Goal: Task Accomplishment & Management: Complete application form

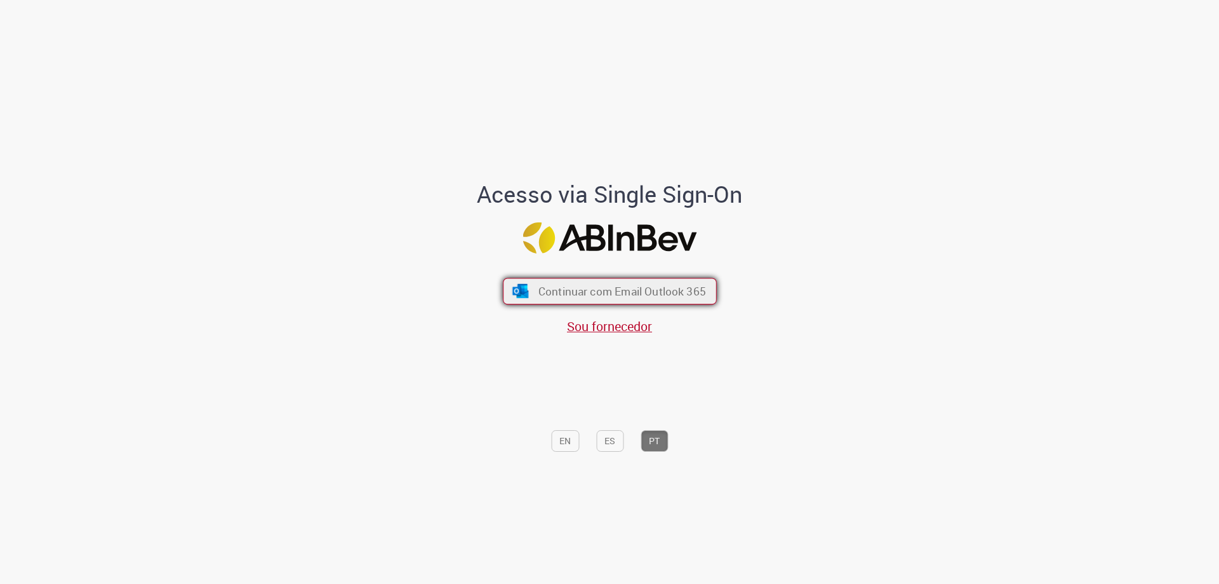
drag, startPoint x: 0, startPoint y: 0, endPoint x: 597, endPoint y: 299, distance: 667.5
click at [597, 299] on span "Continuar com Email Outlook 365" at bounding box center [622, 291] width 168 height 15
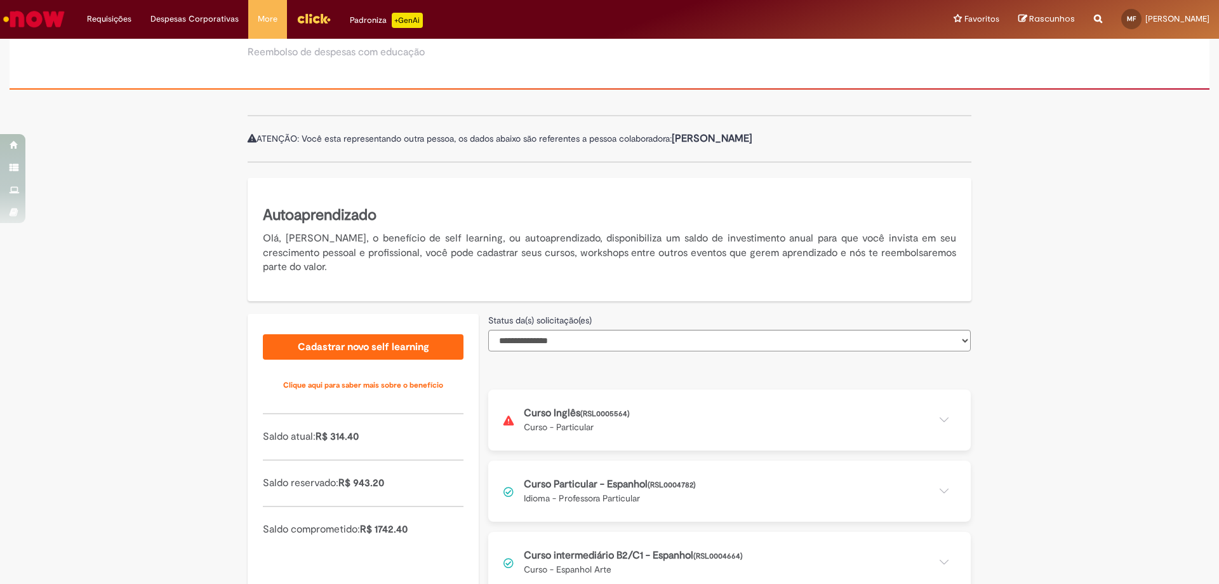
scroll to position [102, 0]
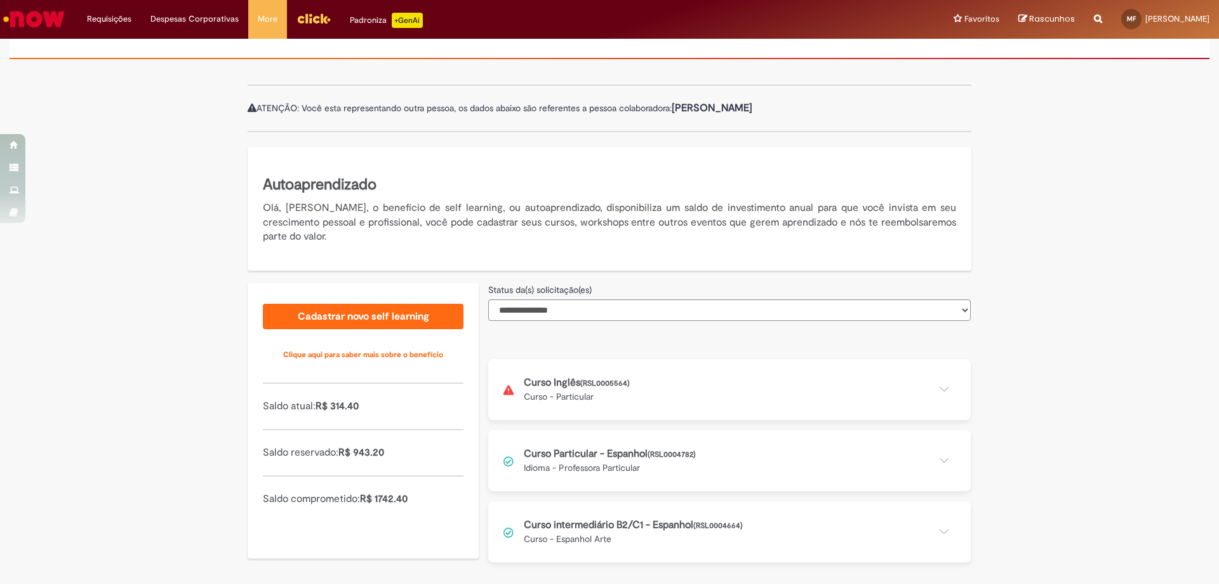
click at [910, 396] on button at bounding box center [729, 389] width 483 height 61
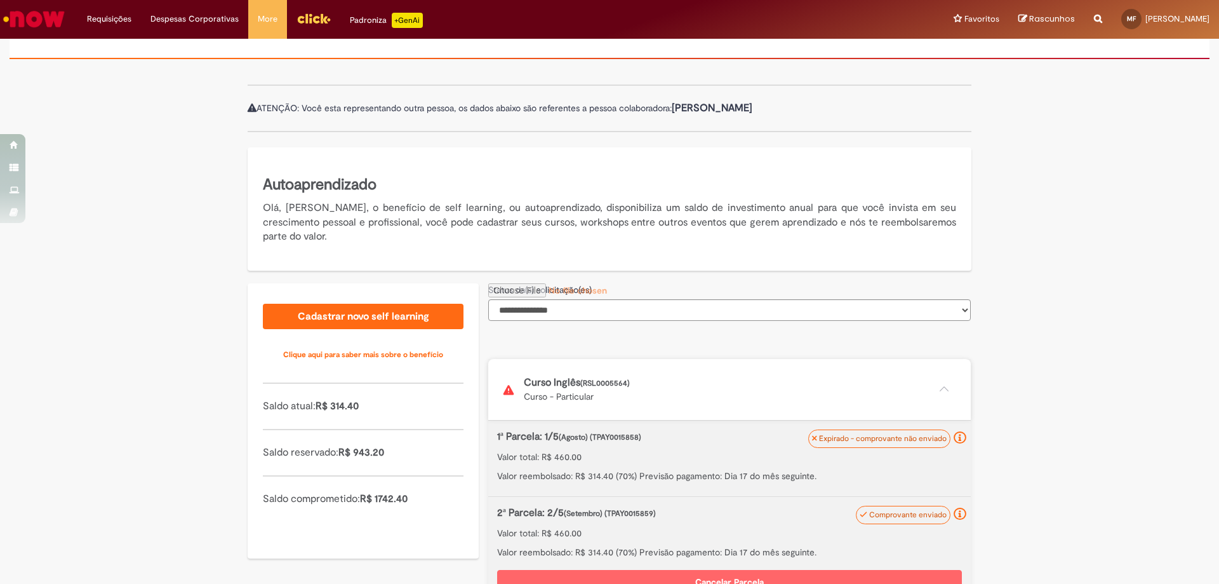
scroll to position [356, 0]
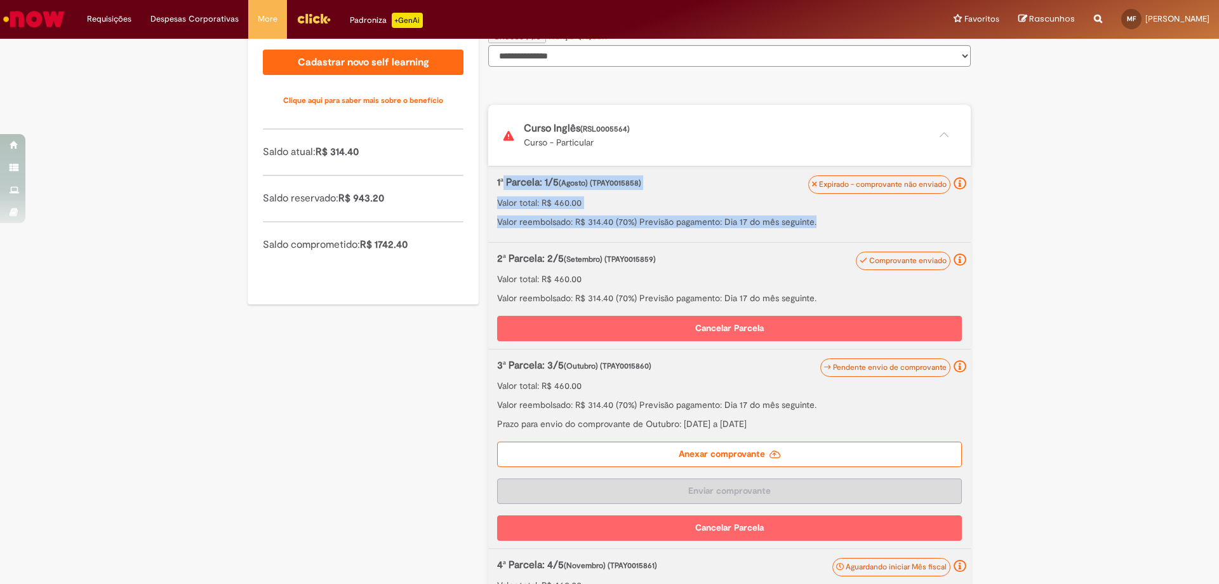
drag, startPoint x: 498, startPoint y: 179, endPoint x: 856, endPoint y: 215, distance: 359.4
click at [856, 215] on div "1ª Parcela: 1/5 (Agosto) (TPAY0015858) Valor total: R$ 460.00 Valor reembolsado…" at bounding box center [729, 201] width 465 height 53
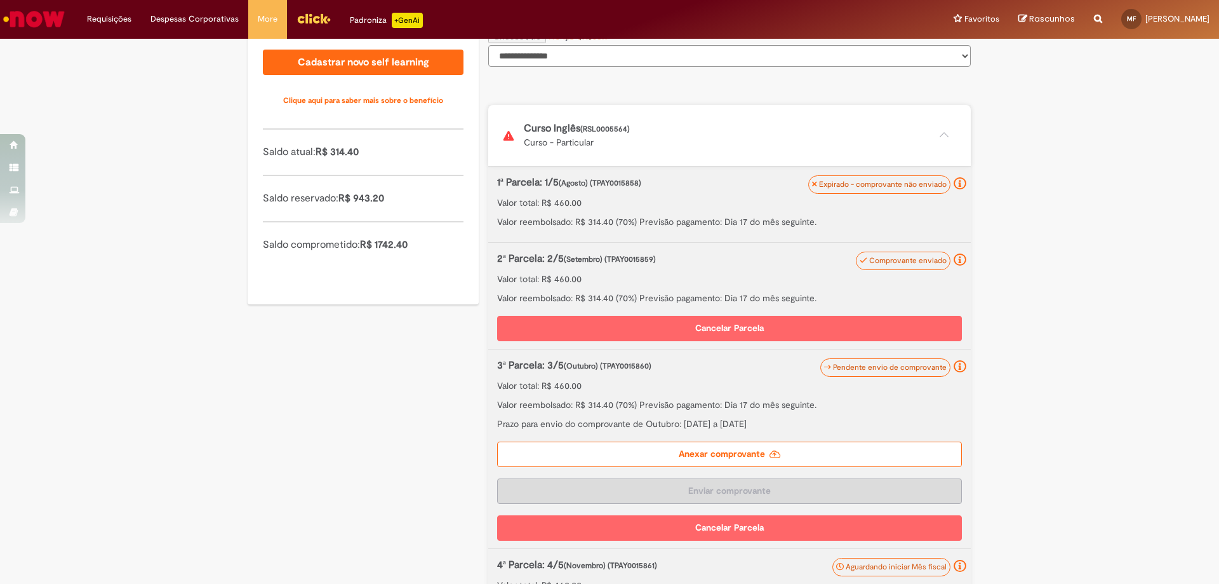
click at [729, 457] on label "Anexar comprovante" at bounding box center [729, 453] width 465 height 25
click at [661, 43] on input "Anexar comprovante" at bounding box center [574, 36] width 173 height 14
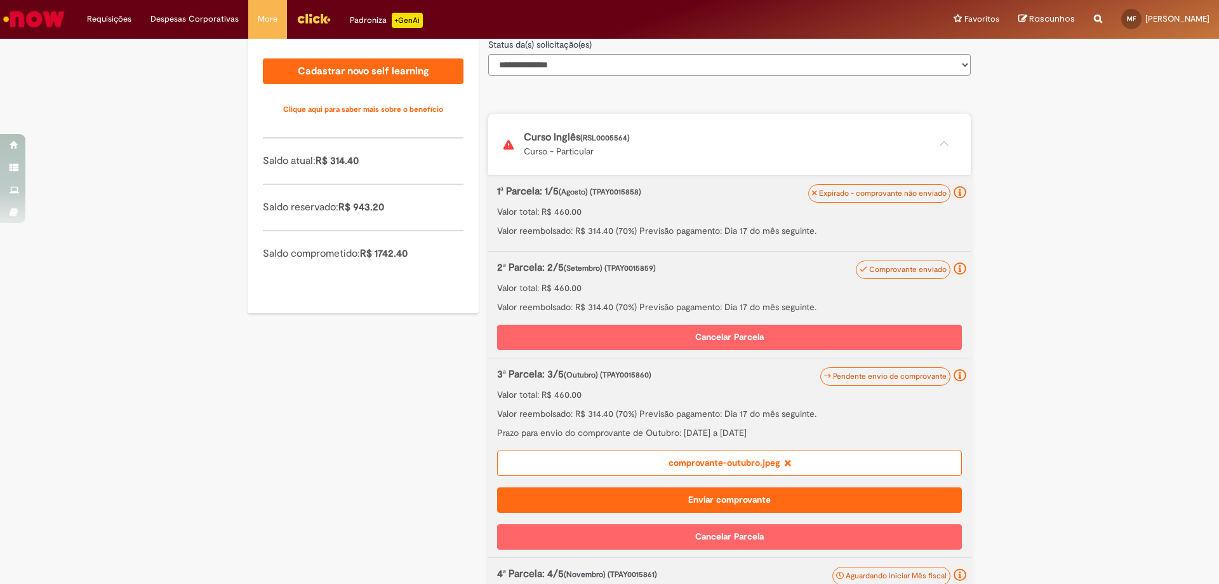
click at [731, 497] on button "Enviar comprovante" at bounding box center [729, 499] width 465 height 25
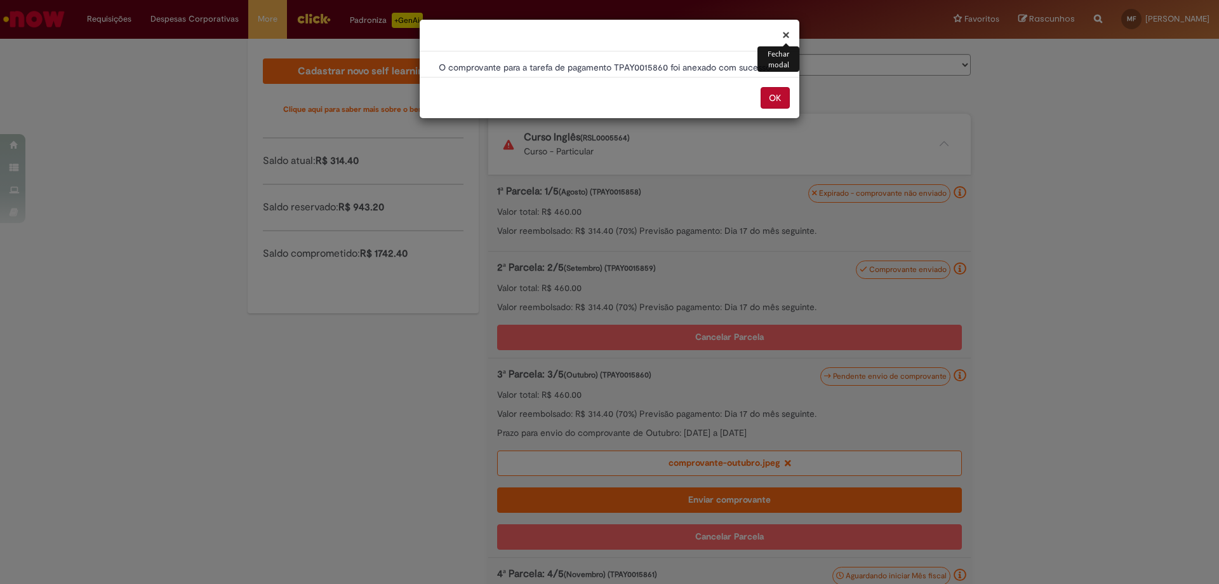
click at [781, 105] on button "OK" at bounding box center [775, 98] width 29 height 22
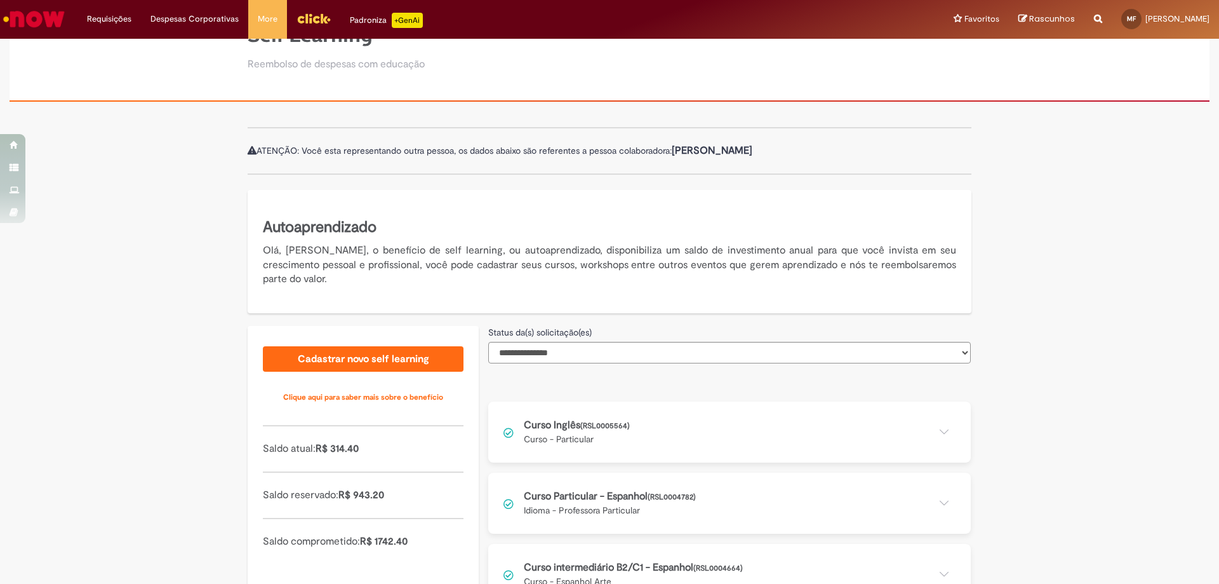
scroll to position [102, 0]
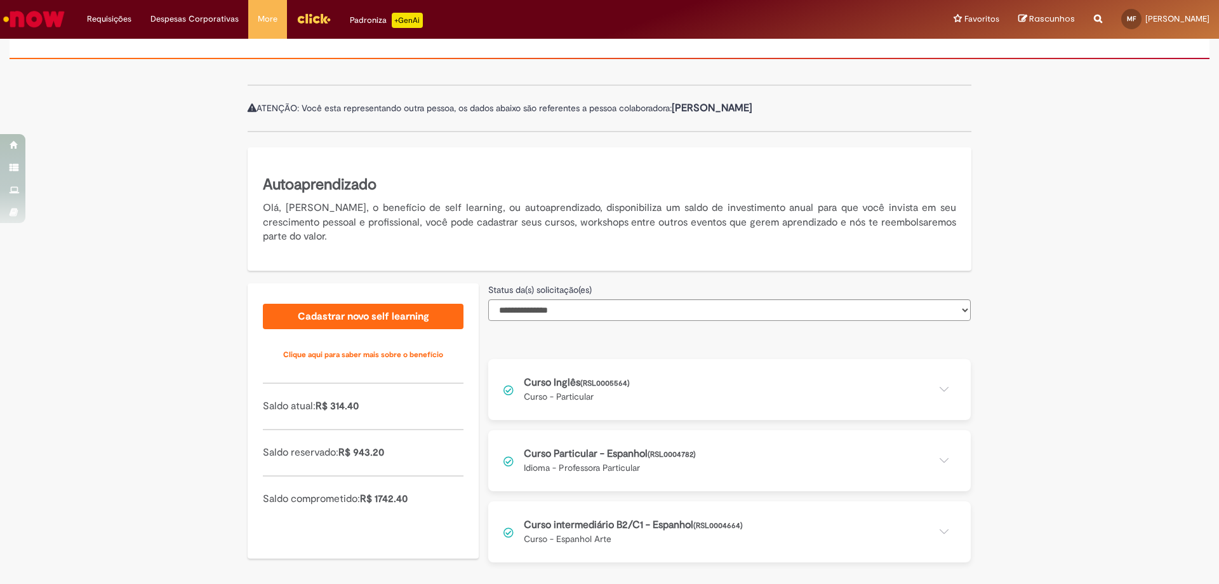
click at [684, 377] on button at bounding box center [729, 389] width 483 height 61
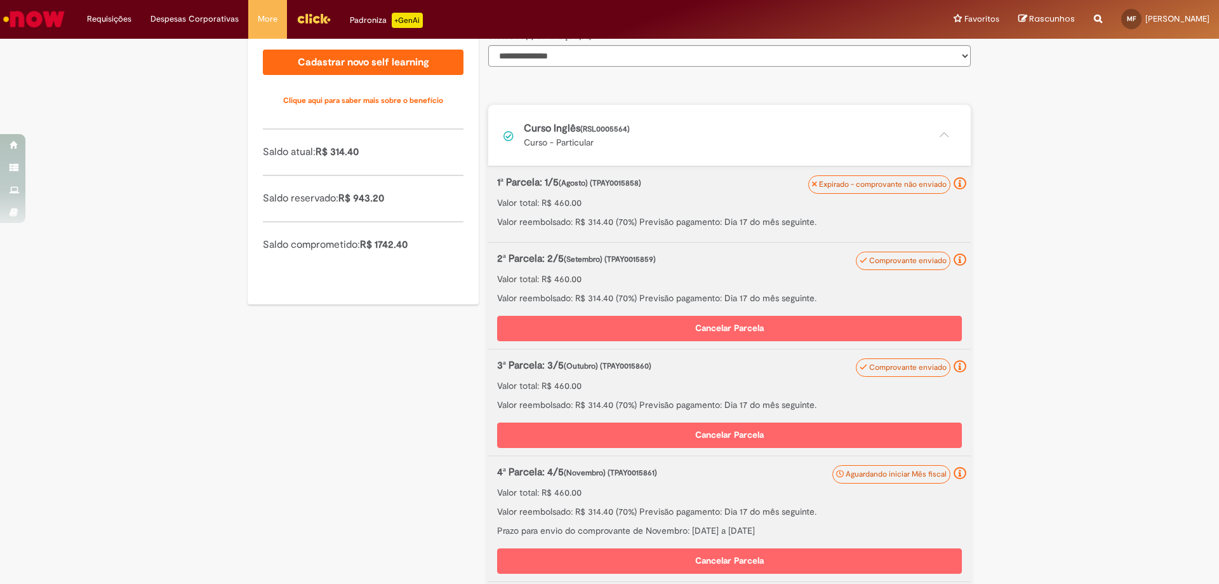
scroll to position [610, 0]
